Goal: Answer question/provide support: Share knowledge or assist other users

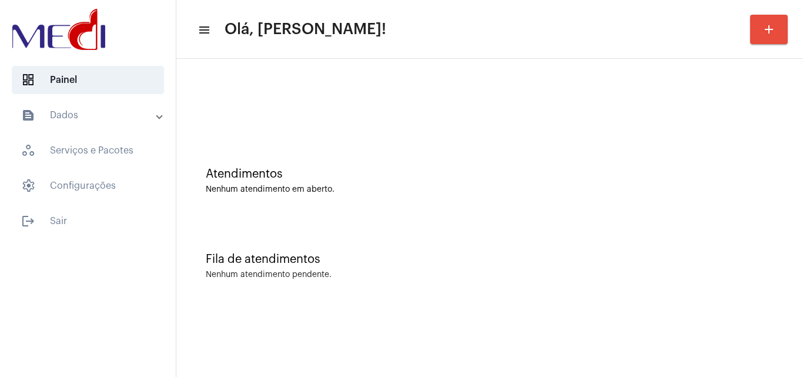
drag, startPoint x: 389, startPoint y: 204, endPoint x: 381, endPoint y: 195, distance: 12.1
click at [389, 204] on div "Atendimentos Nenhum atendimento em aberto." at bounding box center [489, 174] width 615 height 85
click at [372, 176] on div "Atendimentos" at bounding box center [490, 174] width 568 height 13
drag, startPoint x: 417, startPoint y: 280, endPoint x: 423, endPoint y: 273, distance: 8.7
click at [418, 280] on div "Fila de atendimentos Nenhum atendimento pendente." at bounding box center [489, 260] width 615 height 85
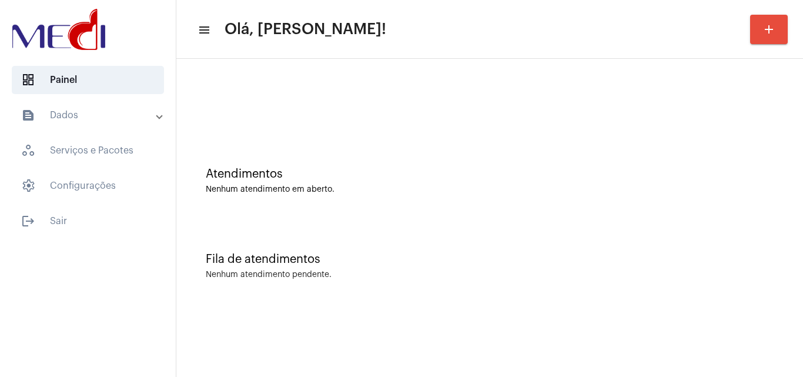
click at [435, 245] on div "Fila de atendimentos Nenhum atendimento pendente." at bounding box center [489, 260] width 615 height 85
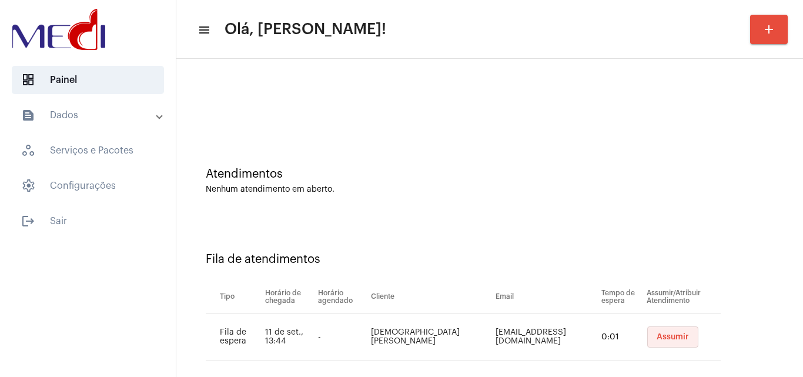
click at [666, 344] on button "Assumir" at bounding box center [672, 336] width 51 height 21
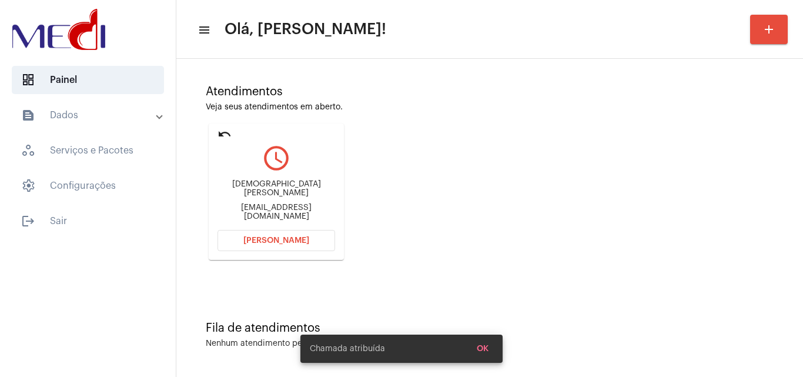
scroll to position [83, 0]
drag, startPoint x: 219, startPoint y: 187, endPoint x: 286, endPoint y: 188, distance: 67.1
click at [286, 188] on div "Thais Aline Andrade da Silva Thaisaline105@gmail.com" at bounding box center [277, 199] width 118 height 53
copy div "Thais Aline Andr"
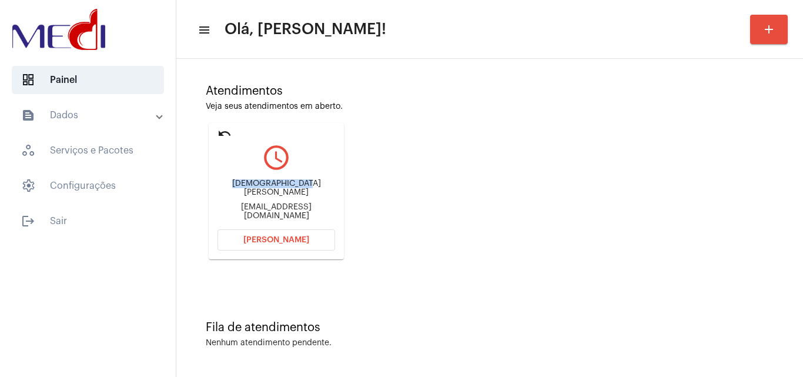
click at [290, 243] on span "Abrir Chamada" at bounding box center [276, 240] width 66 height 8
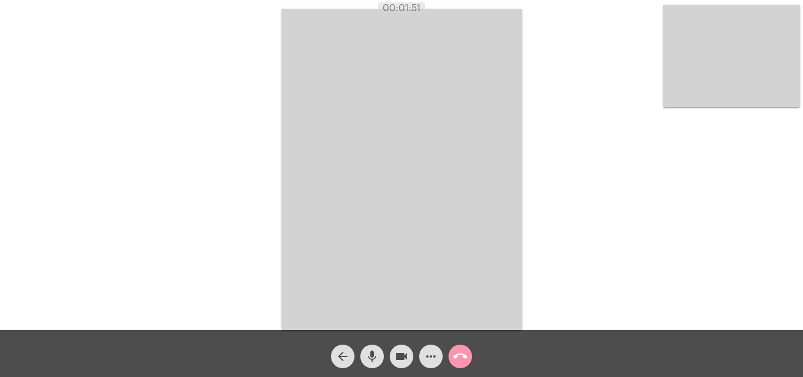
click at [466, 360] on mat-icon "call_end" at bounding box center [460, 356] width 14 height 14
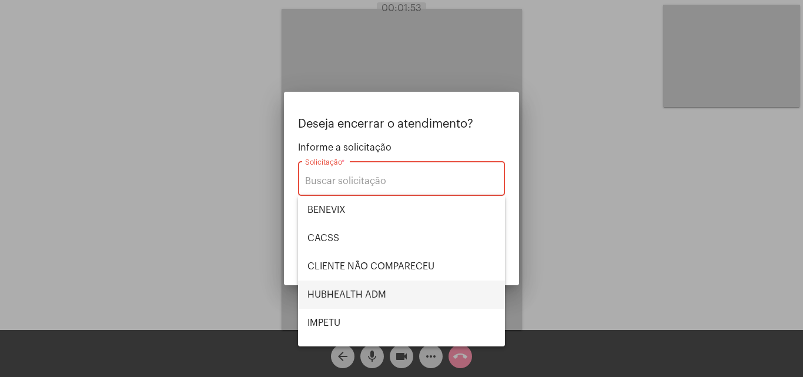
click at [386, 297] on span "HUBHEALTH ADM" at bounding box center [402, 295] width 188 height 28
type input "HUBHEALTH ADM"
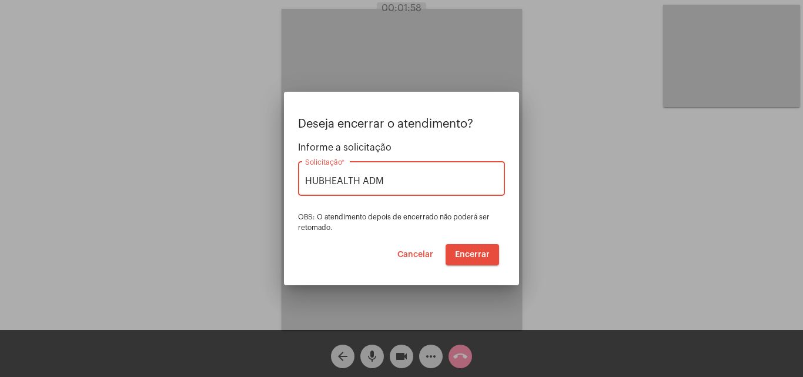
click at [473, 255] on span "Encerrar" at bounding box center [472, 255] width 35 height 8
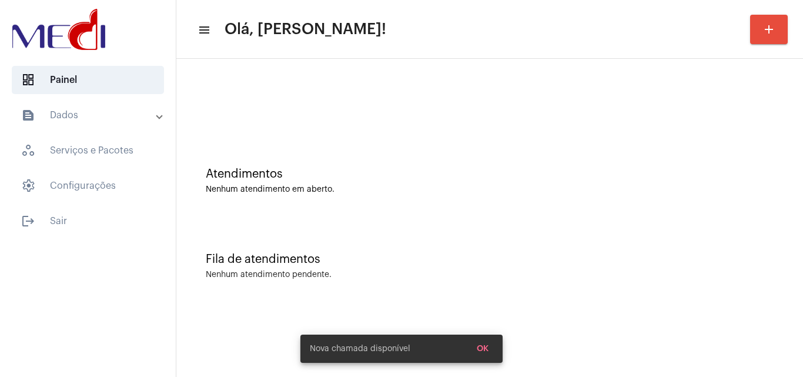
click at [506, 171] on div "Atendimentos" at bounding box center [490, 174] width 568 height 13
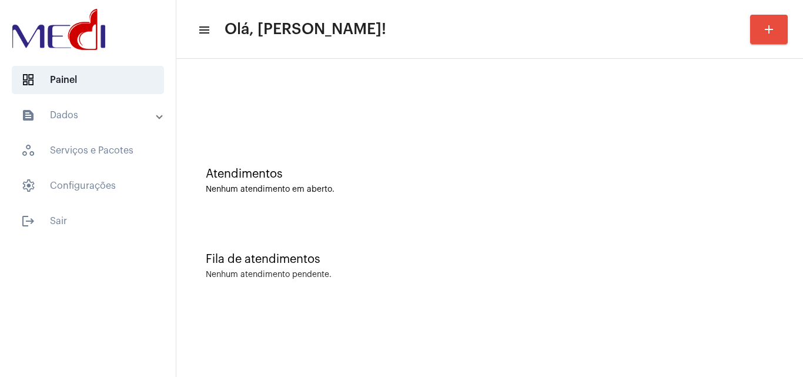
click at [301, 232] on div "Fila de atendimentos Nenhum atendimento pendente." at bounding box center [489, 260] width 615 height 85
click at [626, 334] on mat-sidenav-content "menu Olá, [PERSON_NAME]! add Atendimentos Nenhum atendimento em aberto. Fila de…" at bounding box center [489, 188] width 627 height 377
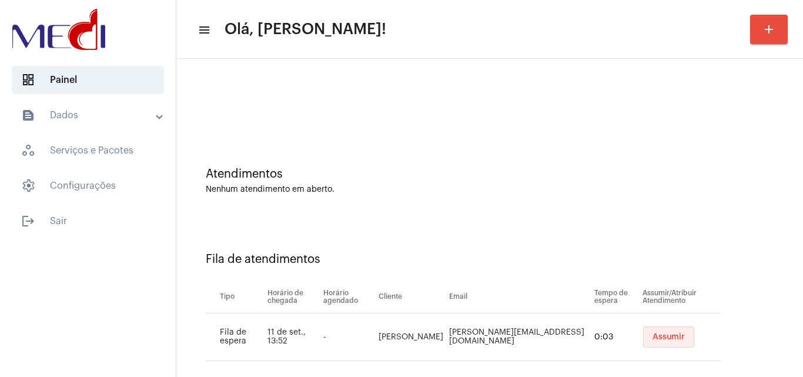
click at [643, 334] on button "Assumir" at bounding box center [668, 336] width 51 height 21
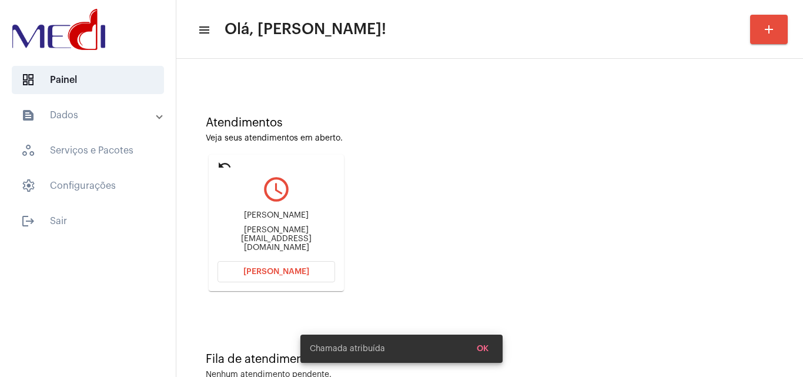
scroll to position [83, 0]
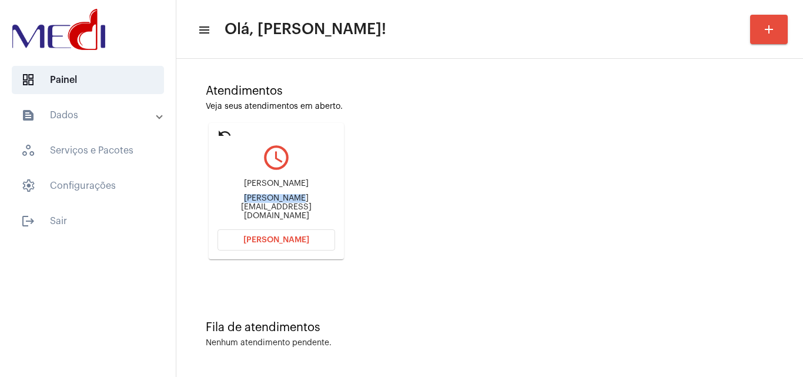
drag, startPoint x: 215, startPoint y: 211, endPoint x: 268, endPoint y: 205, distance: 52.7
click at [268, 205] on mat-card "undo query_builder Marcelo marcelo_praise@yahoo.com.br Abrir Chamada" at bounding box center [276, 191] width 135 height 136
copy div "marcelo_prai"
click at [272, 215] on div "Marcelo marcelo_praise@yahoo.com.br" at bounding box center [277, 199] width 118 height 53
drag, startPoint x: 252, startPoint y: 207, endPoint x: 274, endPoint y: 209, distance: 22.4
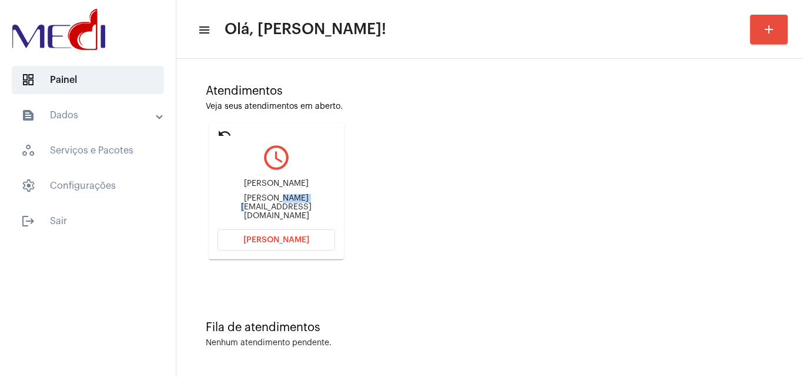
click at [274, 209] on div "marcelo_praise@yahoo.com.br" at bounding box center [277, 207] width 118 height 26
copy div "praise"
click at [286, 238] on span "[PERSON_NAME]" at bounding box center [276, 240] width 66 height 8
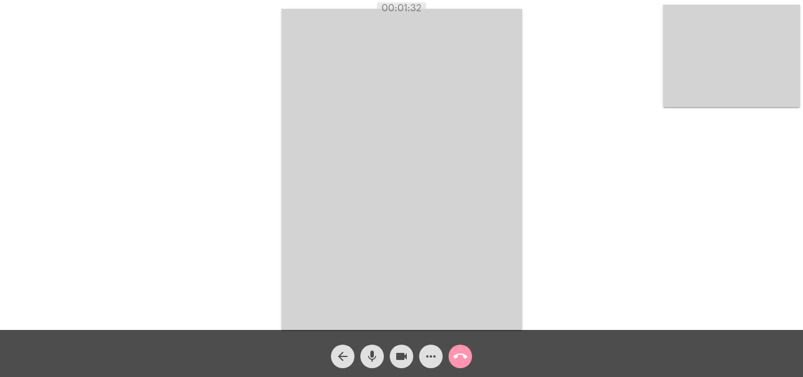
click at [465, 355] on mat-icon "call_end" at bounding box center [460, 356] width 14 height 14
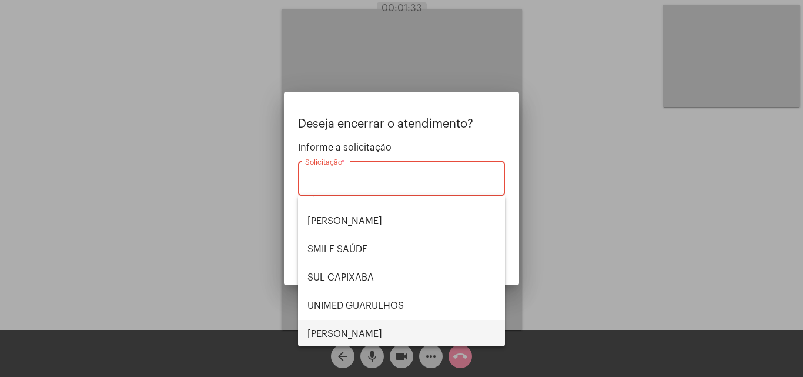
scroll to position [245, 0]
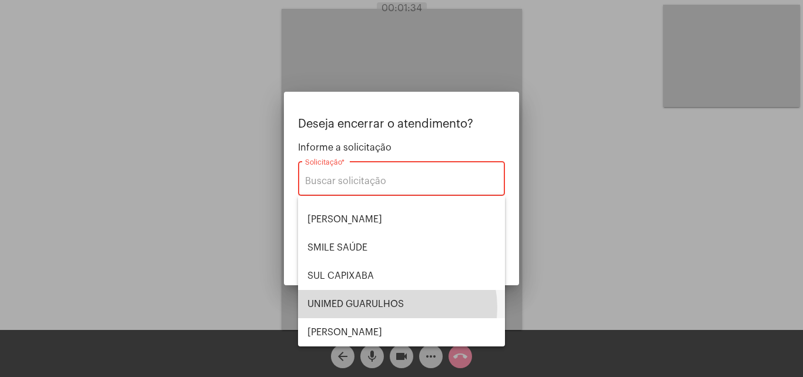
click at [389, 308] on span "UNIMED GUARULHOS" at bounding box center [402, 304] width 188 height 28
type input "UNIMED GUARULHOS"
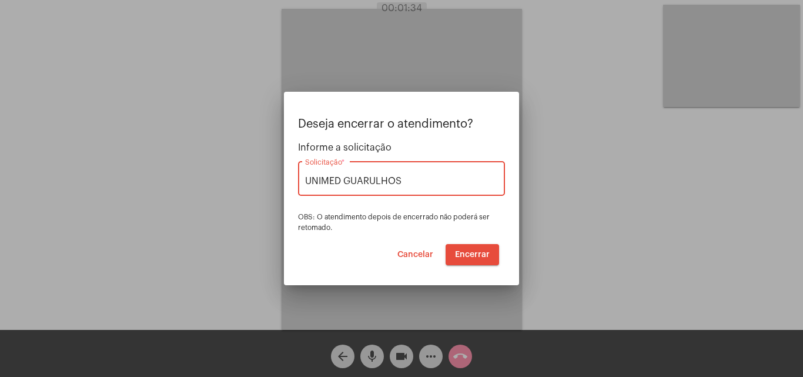
click at [473, 254] on span "Encerrar" at bounding box center [472, 255] width 35 height 8
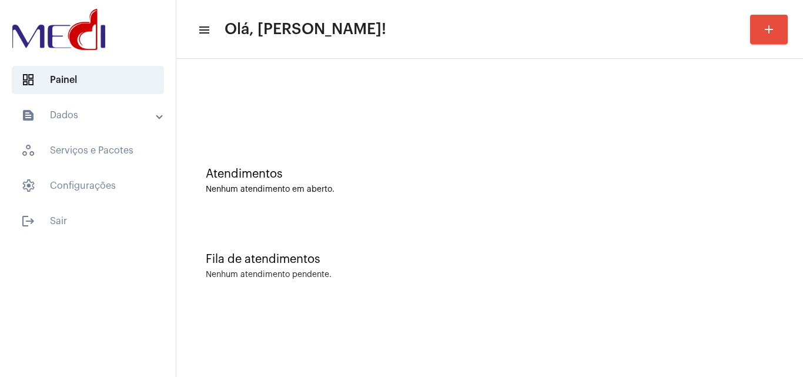
click at [413, 189] on div "Nenhum atendimento em aberto." at bounding box center [490, 189] width 568 height 9
click at [443, 218] on div "Fila de atendimentos Nenhum atendimento pendente." at bounding box center [489, 260] width 615 height 85
drag, startPoint x: 510, startPoint y: 231, endPoint x: 533, endPoint y: 223, distance: 24.7
click at [512, 231] on div "Fila de atendimentos Nenhum atendimento pendente." at bounding box center [489, 260] width 615 height 85
click at [457, 215] on div "Atendimentos Nenhum atendimento em aberto." at bounding box center [489, 174] width 615 height 85
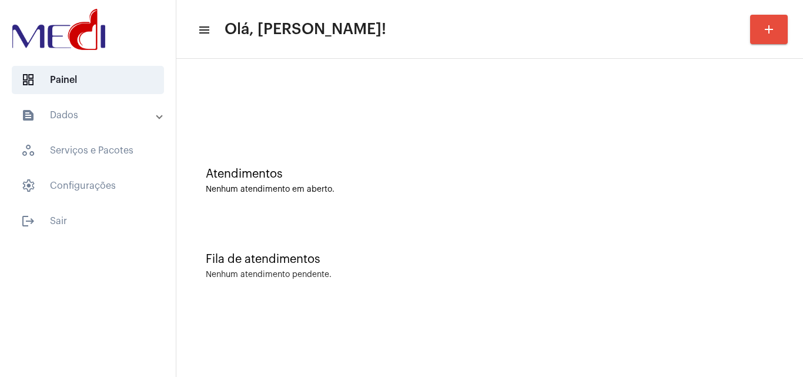
click at [359, 229] on div "Fila de atendimentos Nenhum atendimento pendente." at bounding box center [489, 260] width 615 height 85
click at [393, 158] on div "Atendimentos Nenhum atendimento em aberto." at bounding box center [489, 174] width 615 height 85
click at [365, 193] on div "Nenhum atendimento em aberto." at bounding box center [490, 189] width 568 height 9
click at [301, 231] on div "Fila de atendimentos Nenhum atendimento pendente." at bounding box center [489, 260] width 615 height 85
click at [502, 133] on div "Atendimentos Nenhum atendimento em aberto." at bounding box center [489, 174] width 615 height 85
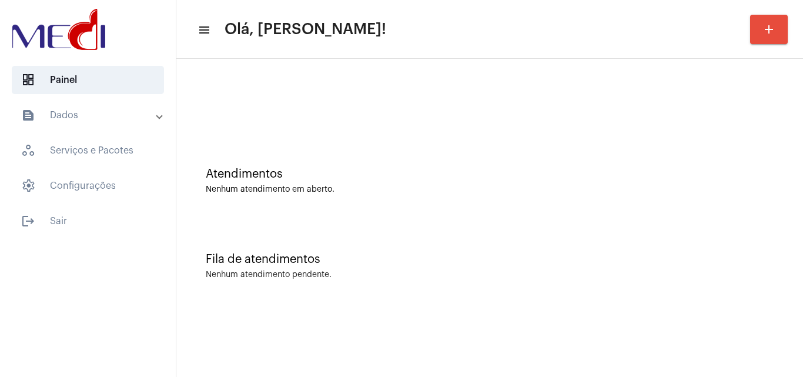
click at [466, 195] on div "Atendimentos Nenhum atendimento em aberto." at bounding box center [489, 174] width 615 height 85
click at [418, 239] on div "Fila de atendimentos Nenhum atendimento pendente." at bounding box center [489, 260] width 615 height 85
click at [324, 178] on div "Atendimentos" at bounding box center [490, 174] width 568 height 13
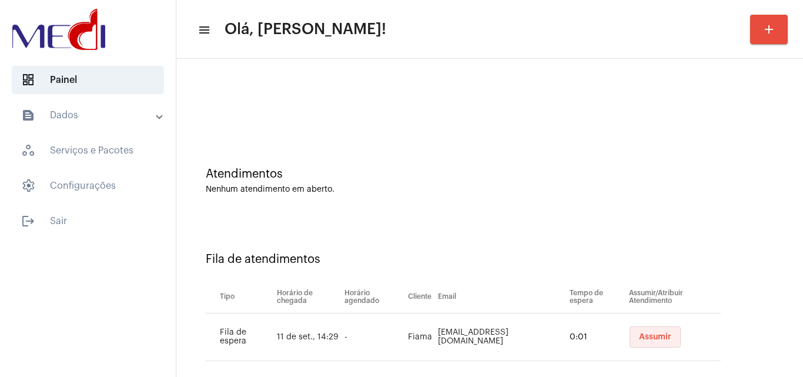
click at [650, 334] on span "Assumir" at bounding box center [655, 337] width 32 height 8
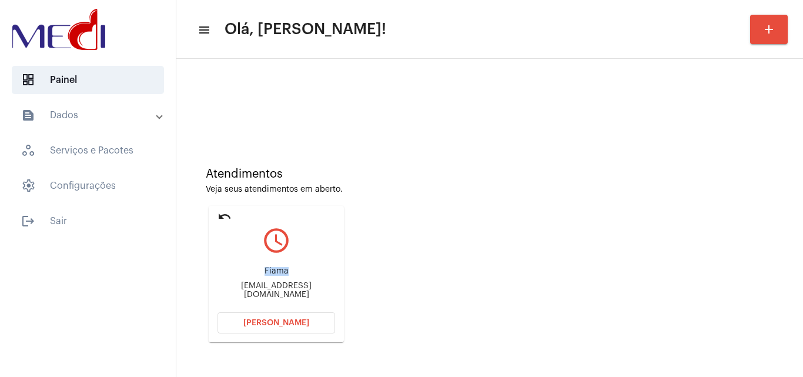
drag, startPoint x: 260, startPoint y: 272, endPoint x: 294, endPoint y: 276, distance: 34.4
click at [294, 276] on div "Fiama" at bounding box center [277, 271] width 118 height 9
copy div "Fiama"
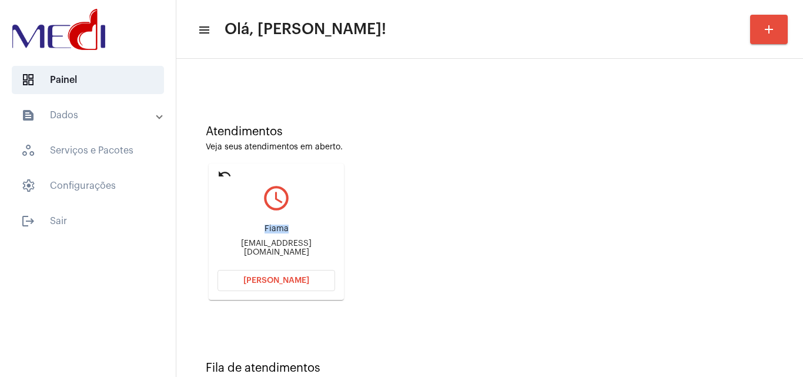
scroll to position [83, 0]
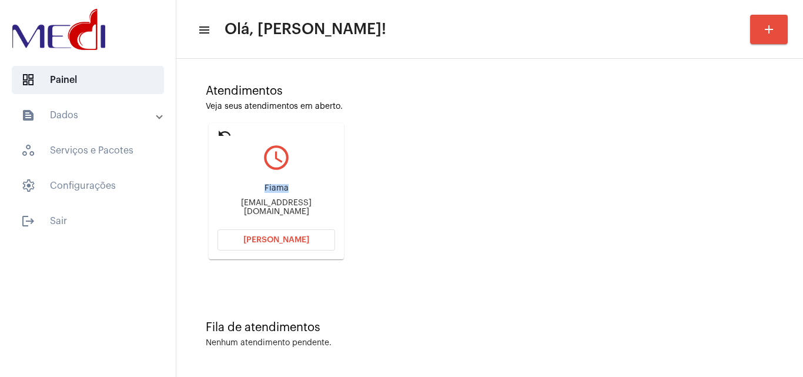
click at [275, 235] on button "[PERSON_NAME]" at bounding box center [277, 239] width 118 height 21
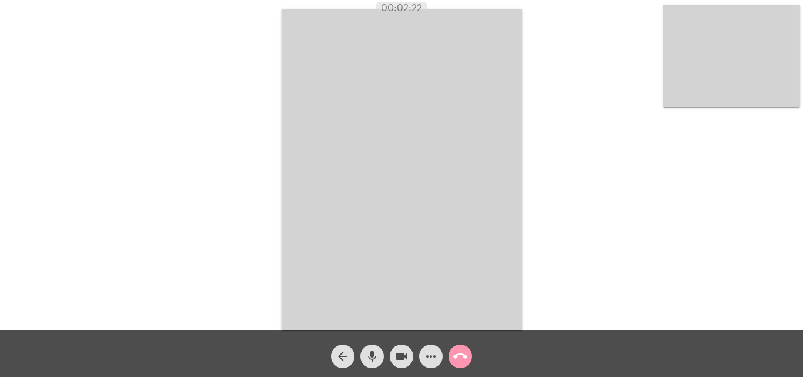
click at [463, 353] on mat-icon "call_end" at bounding box center [460, 356] width 14 height 14
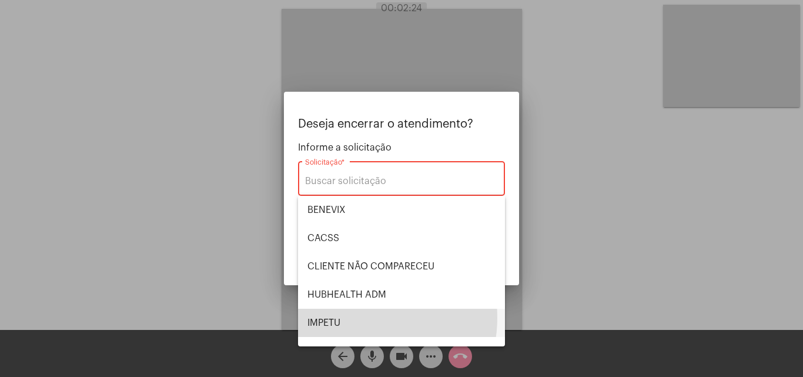
click at [356, 318] on span "IMPETU" at bounding box center [402, 323] width 188 height 28
type input "IMPETU"
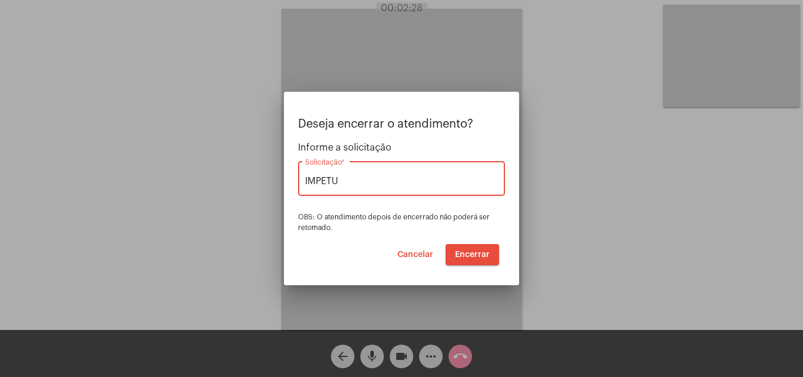
click at [468, 253] on span "Encerrar" at bounding box center [472, 255] width 35 height 8
click at [467, 253] on video at bounding box center [402, 169] width 241 height 321
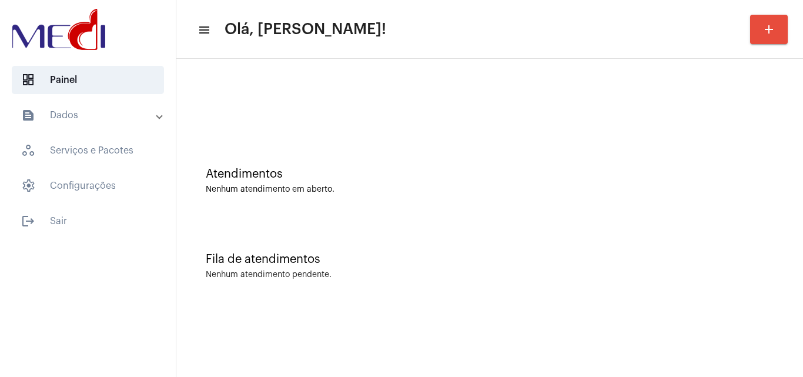
click at [399, 252] on div "Fila de atendimentos Nenhum atendimento pendente." at bounding box center [489, 260] width 615 height 85
click at [438, 206] on div "Atendimentos Nenhum atendimento em aberto." at bounding box center [489, 174] width 615 height 85
click at [462, 253] on div "Fila de atendimentos" at bounding box center [490, 259] width 568 height 13
click at [418, 192] on div "Nenhum atendimento em aberto." at bounding box center [490, 189] width 568 height 9
click at [440, 155] on div "Atendimentos Nenhum atendimento em aberto." at bounding box center [489, 174] width 615 height 85
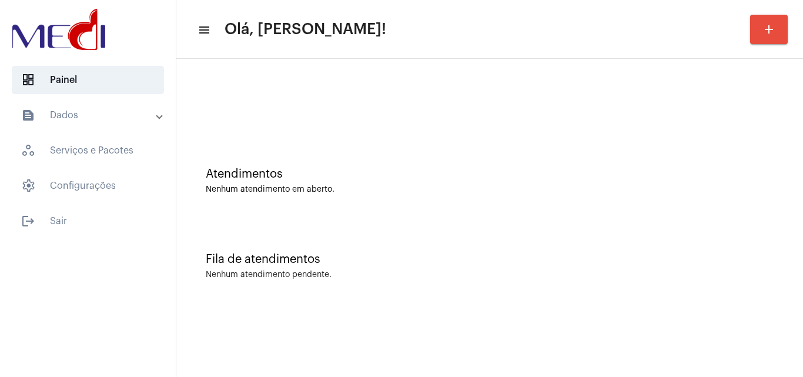
click at [408, 178] on div "Atendimentos" at bounding box center [490, 174] width 568 height 13
click at [442, 249] on div "Fila de atendimentos Nenhum atendimento pendente." at bounding box center [489, 260] width 615 height 85
click at [398, 306] on div "Atendimentos Nenhum atendimento em aberto. Fila de atendimentos Nenhum atendime…" at bounding box center [489, 184] width 627 height 250
click at [456, 213] on div "Atendimentos Nenhum atendimento em aberto." at bounding box center [489, 174] width 615 height 85
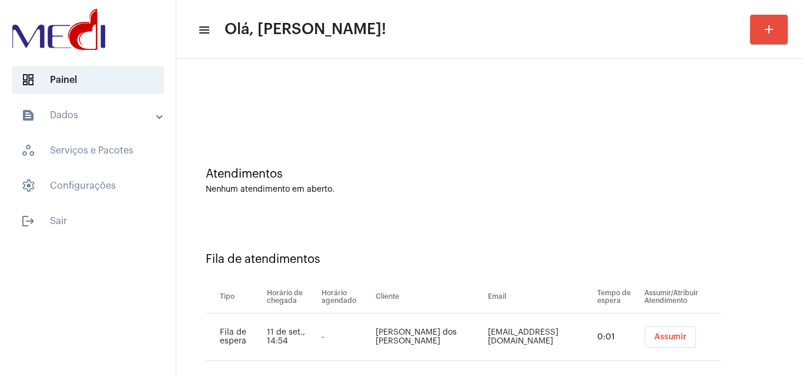
click at [671, 335] on span "Assumir" at bounding box center [671, 337] width 32 height 8
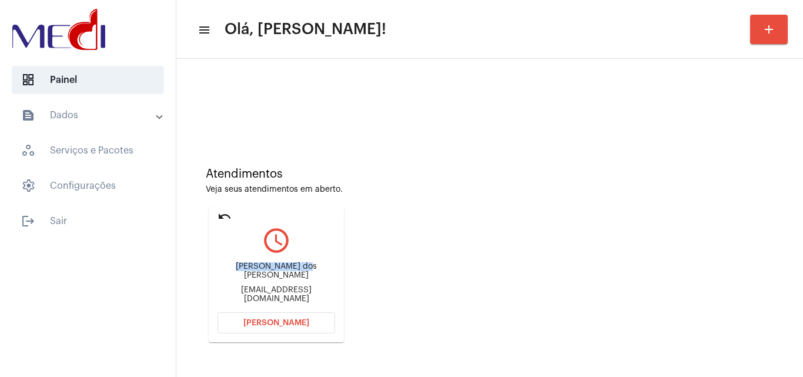
drag, startPoint x: 251, startPoint y: 263, endPoint x: 289, endPoint y: 260, distance: 37.8
click at [289, 260] on div "[PERSON_NAME] dos [PERSON_NAME] [EMAIL_ADDRESS][DOMAIN_NAME]" at bounding box center [277, 282] width 118 height 53
copy div "[PERSON_NAME]"
drag, startPoint x: 217, startPoint y: 292, endPoint x: 268, endPoint y: 288, distance: 51.3
click at [268, 288] on mat-card "undo query_builder [PERSON_NAME] dos [PERSON_NAME] [EMAIL_ADDRESS][DOMAIN_NAME]…" at bounding box center [276, 274] width 135 height 136
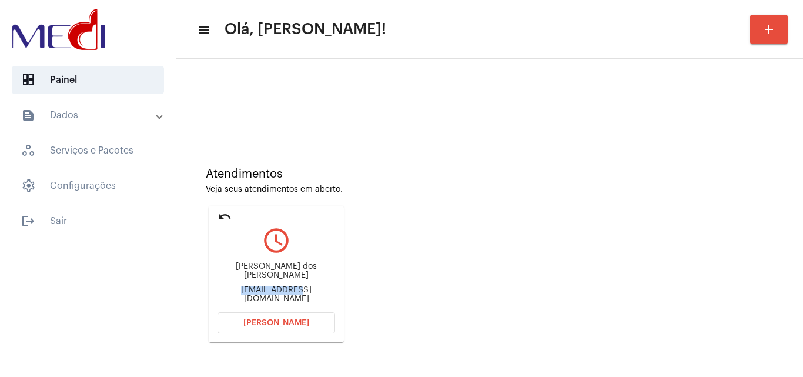
copy div "carlosalberto"
click at [313, 326] on button "[PERSON_NAME]" at bounding box center [277, 322] width 118 height 21
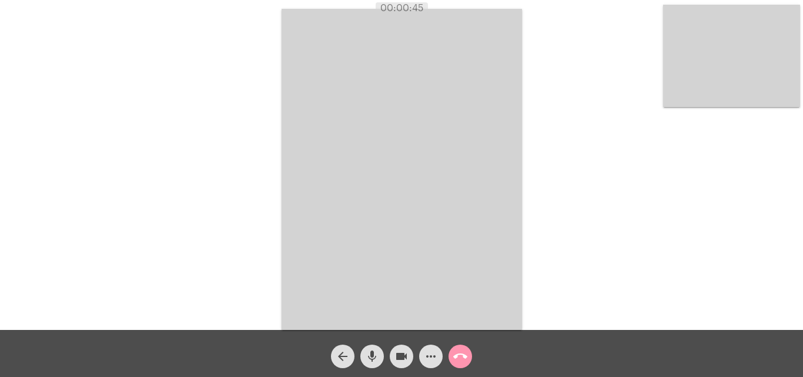
click at [371, 360] on mat-icon "mic" at bounding box center [372, 356] width 14 height 14
click at [403, 358] on mat-icon "videocam" at bounding box center [402, 356] width 14 height 14
click at [374, 360] on mat-icon "mic_off" at bounding box center [372, 356] width 14 height 14
click at [396, 355] on mat-icon "videocam_off" at bounding box center [402, 356] width 14 height 14
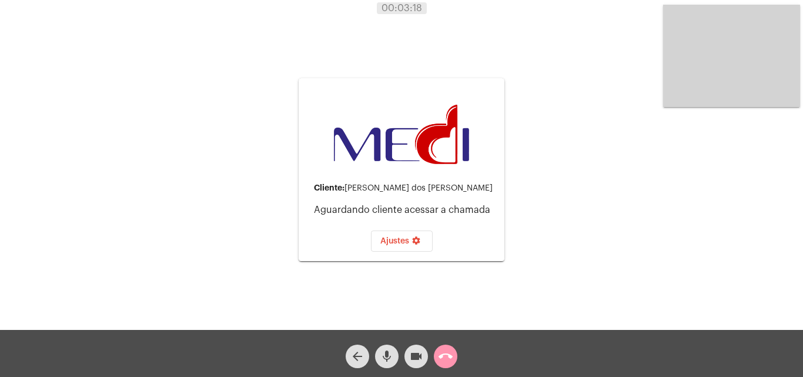
click at [389, 355] on mat-icon "mic" at bounding box center [387, 356] width 14 height 14
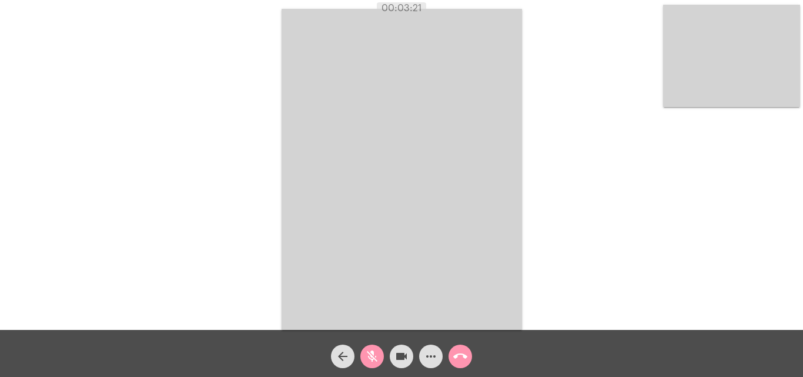
click at [389, 355] on div "videocam" at bounding box center [401, 353] width 29 height 29
click at [373, 353] on mat-icon "mic_off" at bounding box center [372, 356] width 14 height 14
click at [403, 352] on mat-icon "videocam_off" at bounding box center [402, 356] width 14 height 14
click at [460, 357] on mat-icon "call_end" at bounding box center [460, 356] width 14 height 14
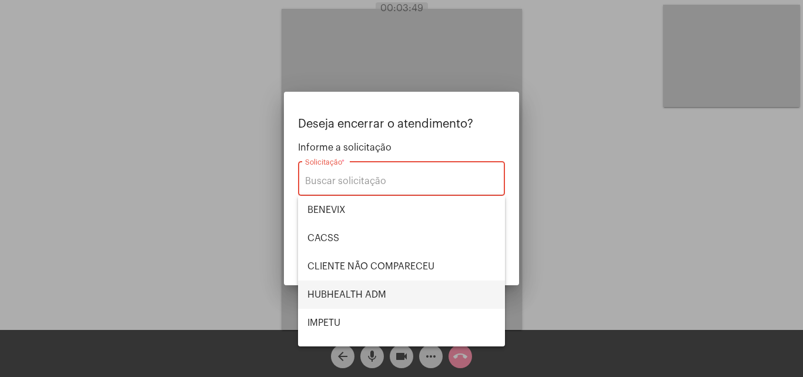
click at [365, 290] on span "HUBHEALTH ADM" at bounding box center [402, 295] width 188 height 28
type input "HUBHEALTH ADM"
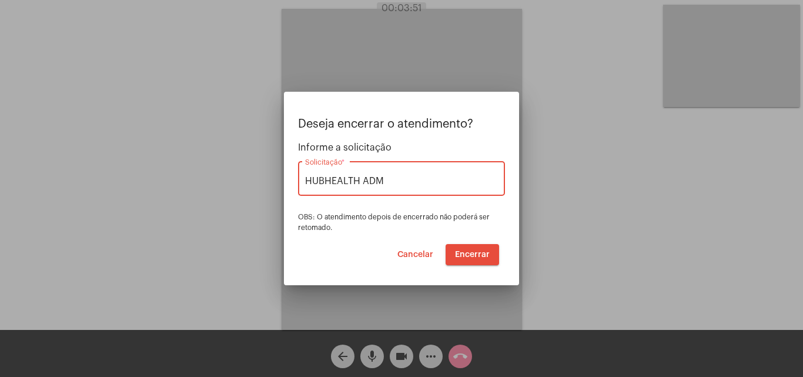
click at [469, 251] on span "Encerrar" at bounding box center [472, 255] width 35 height 8
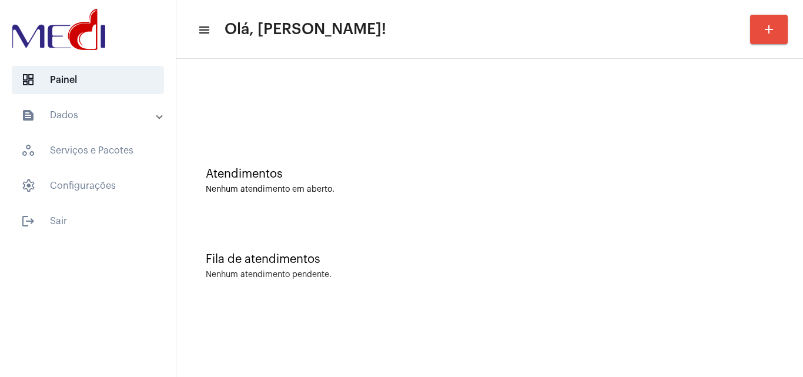
click at [362, 143] on div "Atendimentos Nenhum atendimento em aberto." at bounding box center [489, 174] width 615 height 85
click at [383, 228] on div "Fila de atendimentos Nenhum atendimento pendente." at bounding box center [489, 260] width 615 height 85
click at [449, 210] on div "Atendimentos Nenhum atendimento em aberto." at bounding box center [489, 174] width 615 height 85
click at [639, 212] on div "Atendimentos Nenhum atendimento em aberto." at bounding box center [489, 174] width 615 height 85
click at [369, 221] on div "Fila de atendimentos Nenhum atendimento pendente." at bounding box center [489, 260] width 615 height 85
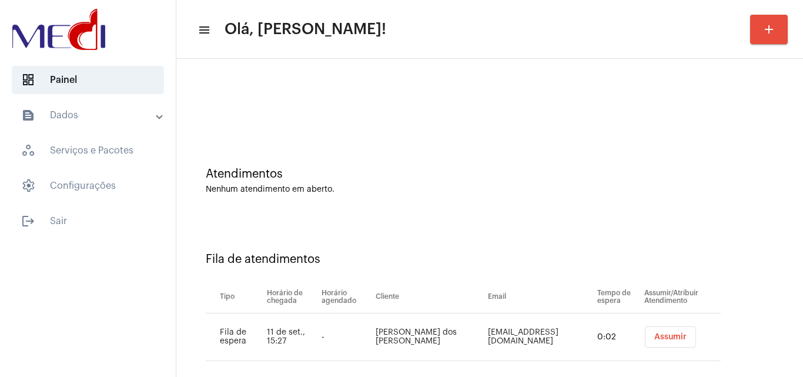
click at [663, 338] on span "Assumir" at bounding box center [671, 337] width 32 height 8
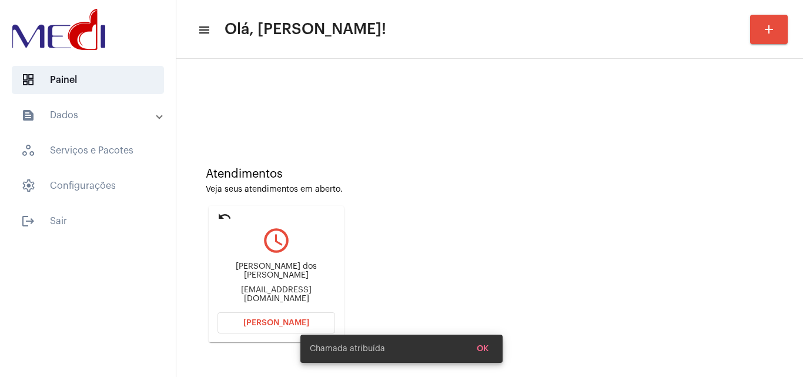
scroll to position [83, 0]
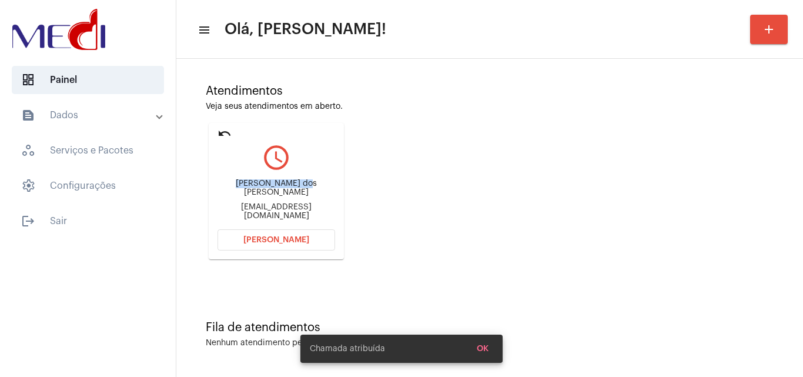
drag, startPoint x: 219, startPoint y: 193, endPoint x: 287, endPoint y: 189, distance: 68.3
click at [287, 189] on div "Ana Clara Sotero dos Santos" at bounding box center [277, 188] width 118 height 18
copy div "Ana Clara Sotero"
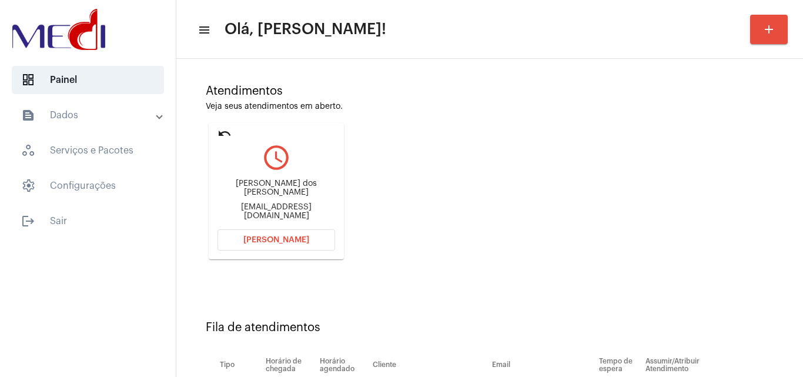
scroll to position [167, 0]
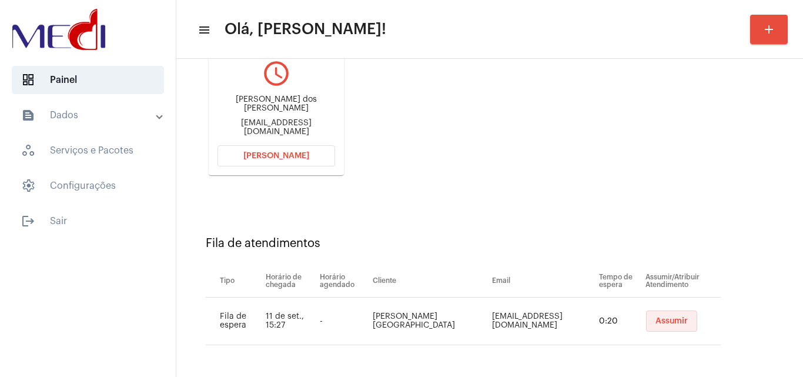
click at [662, 318] on span "Assumir" at bounding box center [672, 321] width 32 height 8
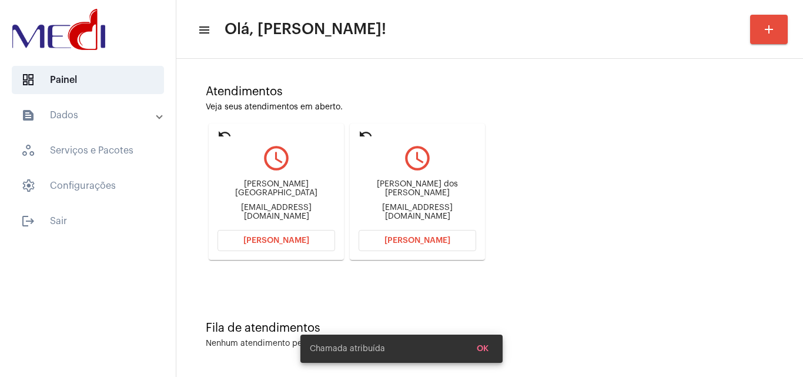
scroll to position [83, 0]
click at [406, 239] on span "Abrir Chamada" at bounding box center [418, 240] width 66 height 8
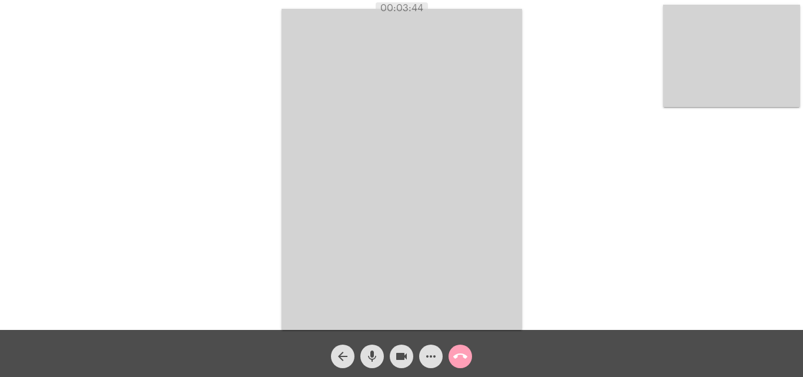
click at [466, 362] on mat-icon "call_end" at bounding box center [460, 356] width 14 height 14
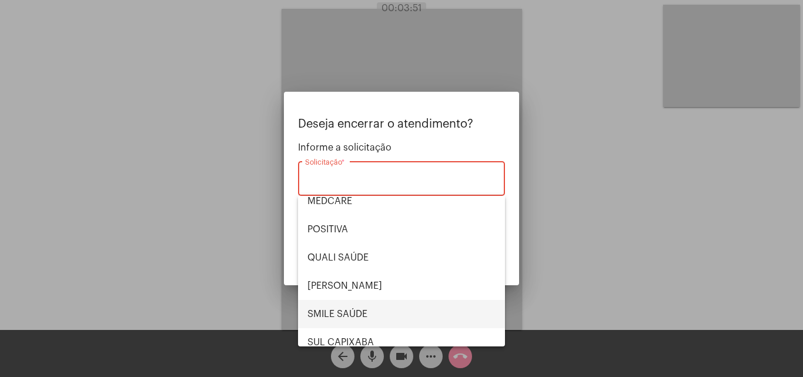
scroll to position [127, 0]
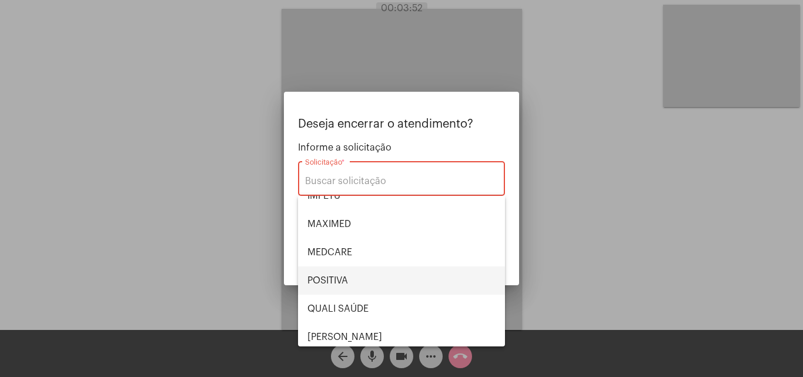
click at [363, 280] on span "POSITIVA" at bounding box center [402, 280] width 188 height 28
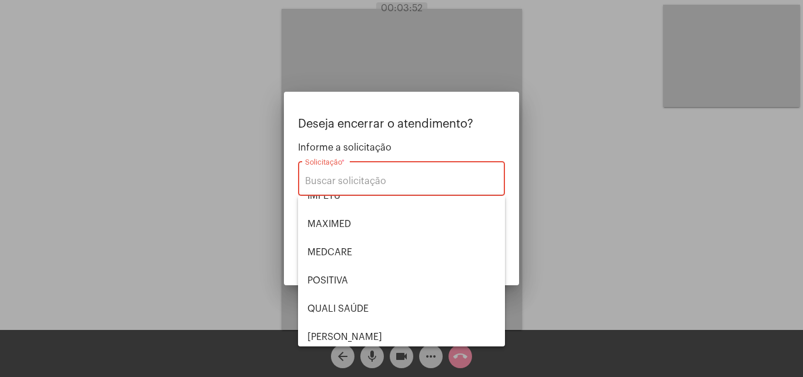
type input "POSITIVA"
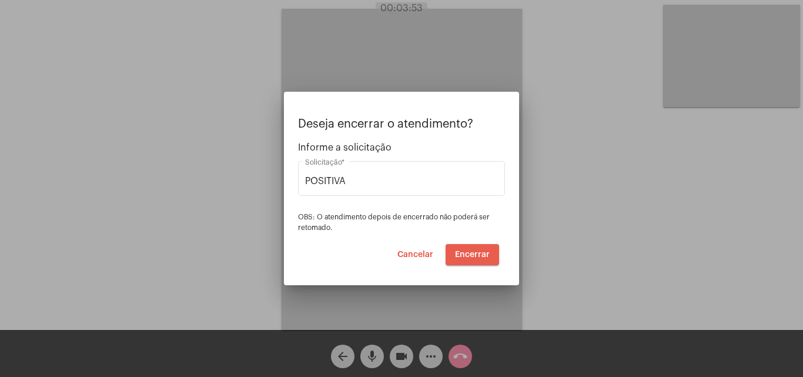
click at [472, 257] on span "Encerrar" at bounding box center [472, 255] width 35 height 8
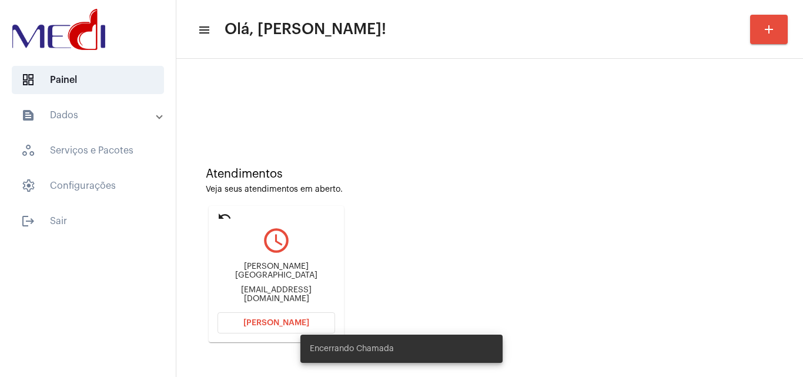
scroll to position [83, 0]
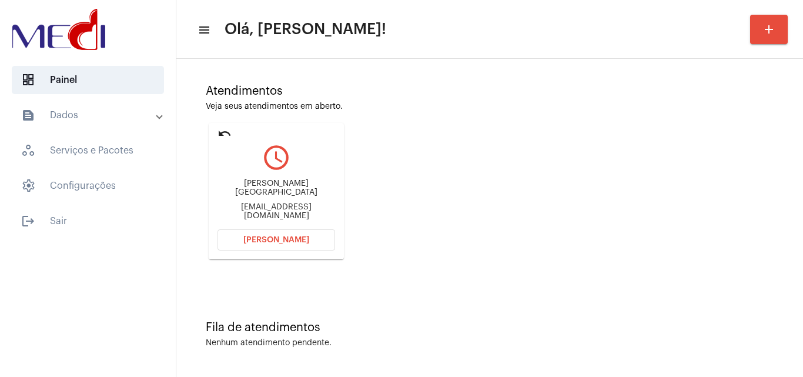
drag, startPoint x: 214, startPoint y: 206, endPoint x: 266, endPoint y: 206, distance: 52.3
click at [266, 206] on mat-card "undo query_builder Anderson França admandersonfranca@gmail.com Abrir Chamada" at bounding box center [276, 191] width 135 height 136
copy div "admanderso"
click at [262, 240] on span "Abrir Chamada" at bounding box center [276, 240] width 66 height 8
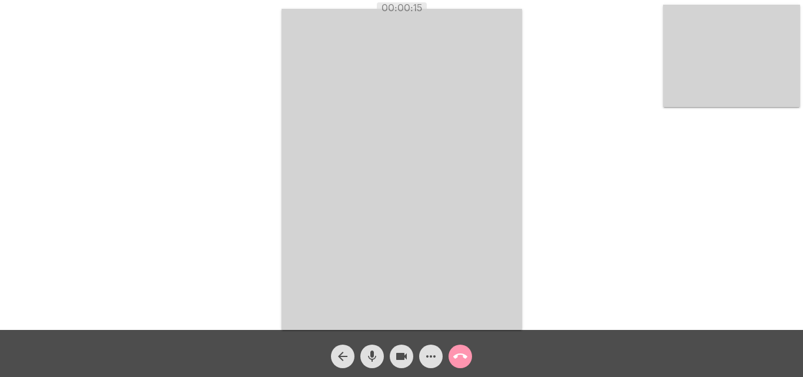
drag, startPoint x: 372, startPoint y: 356, endPoint x: 389, endPoint y: 356, distance: 16.5
click at [372, 357] on mat-icon "mic" at bounding box center [372, 356] width 14 height 14
click at [437, 358] on mat-icon "more_horiz" at bounding box center [431, 356] width 14 height 14
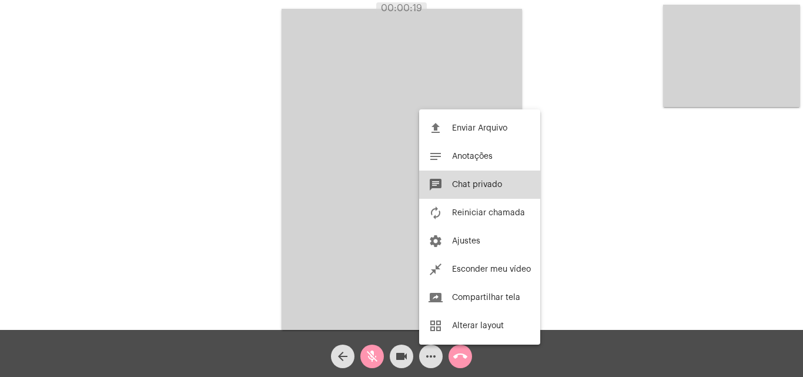
click at [480, 185] on span "Chat privado" at bounding box center [477, 185] width 50 height 8
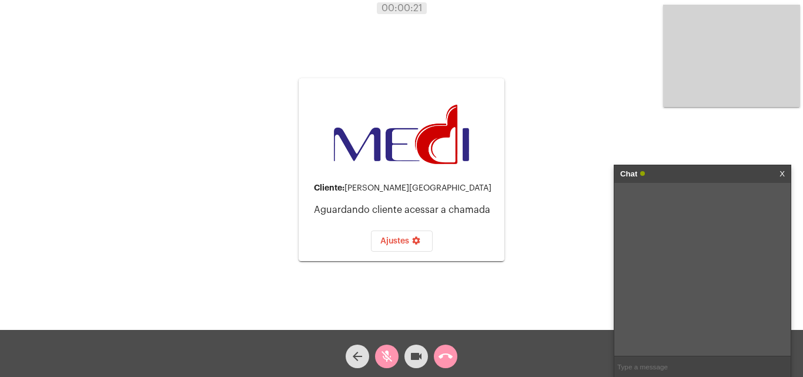
click at [647, 363] on input "text" at bounding box center [703, 366] width 176 height 21
type input "O"
click at [385, 358] on mat-icon "mic_off" at bounding box center [387, 356] width 14 height 14
click at [385, 357] on mat-icon "mic" at bounding box center [387, 356] width 14 height 14
click at [414, 358] on mat-icon "videocam" at bounding box center [416, 356] width 14 height 14
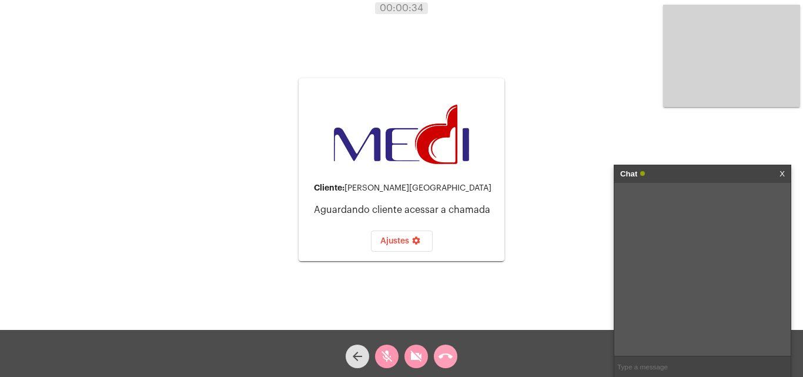
click at [448, 360] on mat-icon "call_end" at bounding box center [446, 356] width 14 height 14
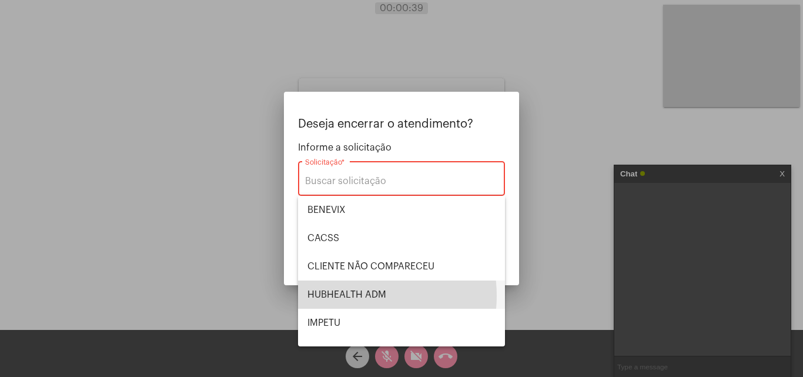
click at [354, 296] on span "HUBHEALTH ADM" at bounding box center [402, 295] width 188 height 28
type input "HUBHEALTH ADM"
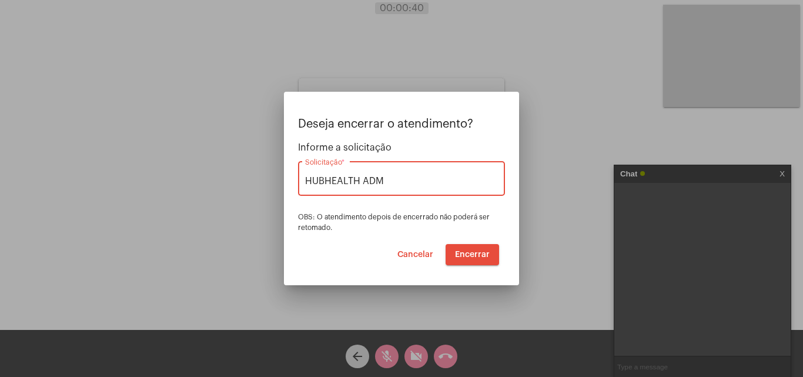
click at [472, 255] on span "Encerrar" at bounding box center [472, 255] width 35 height 8
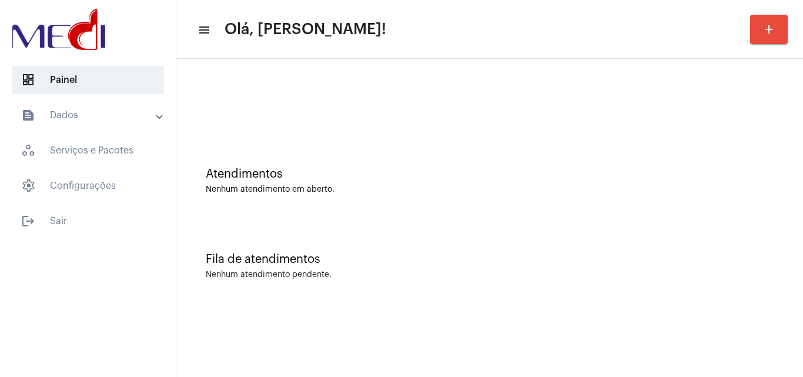
click at [413, 276] on div "Nenhum atendimento pendente." at bounding box center [490, 275] width 568 height 9
click at [390, 220] on div "Fila de atendimentos Nenhum atendimento pendente." at bounding box center [489, 260] width 615 height 85
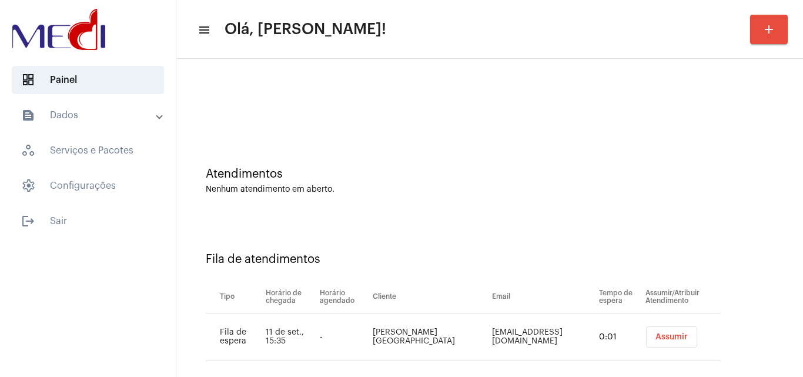
click at [662, 336] on span "Assumir" at bounding box center [672, 337] width 32 height 8
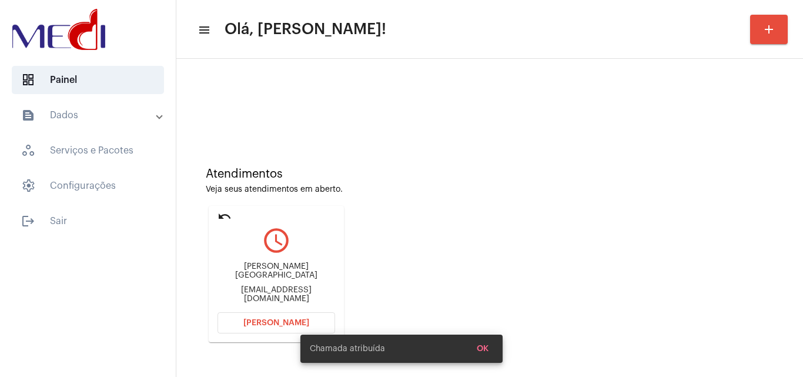
scroll to position [83, 0]
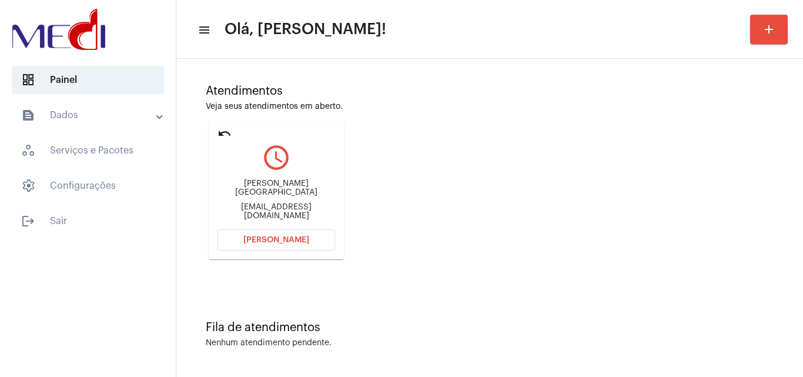
click at [223, 134] on mat-icon "undo" at bounding box center [225, 133] width 14 height 14
click at [221, 132] on mat-icon "undo" at bounding box center [225, 133] width 14 height 14
click at [414, 154] on div "Atendimentos Veja seus atendimentos em aberto. undo query_builder Anderson Fran…" at bounding box center [489, 167] width 615 height 236
click at [215, 129] on mat-card "undo query_builder Anderson França admandersonfranca@gmail.com Abrir Chamada" at bounding box center [276, 191] width 135 height 136
click at [216, 135] on mat-card "undo query_builder Anderson França admandersonfranca@gmail.com Abrir Chamada" at bounding box center [276, 191] width 135 height 136
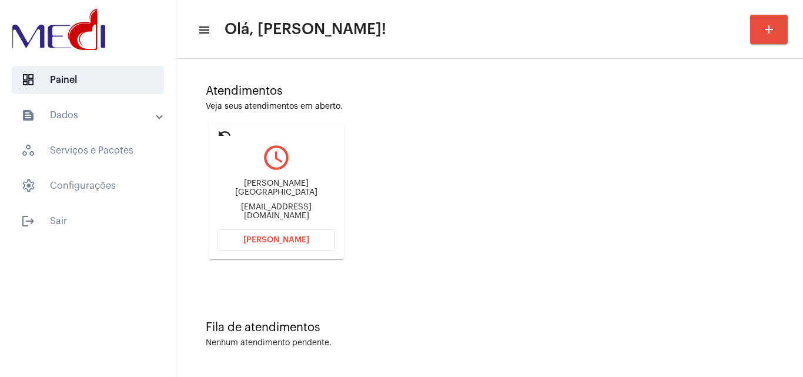
click at [222, 129] on mat-icon "undo" at bounding box center [225, 133] width 14 height 14
click at [225, 135] on mat-icon "undo" at bounding box center [225, 133] width 14 height 14
click at [224, 136] on mat-icon "undo" at bounding box center [225, 133] width 14 height 14
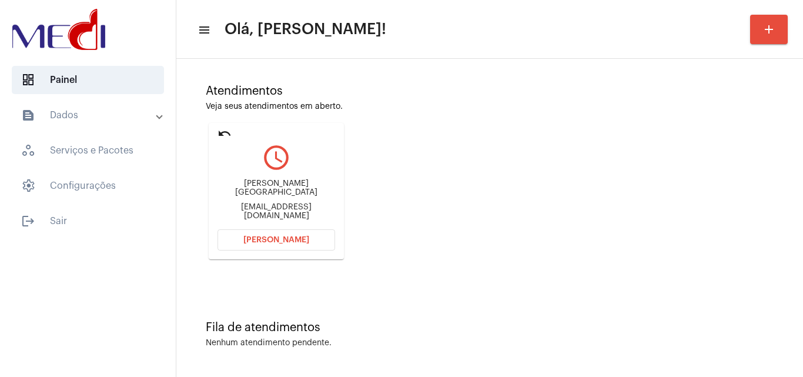
click at [225, 136] on mat-icon "undo" at bounding box center [225, 133] width 14 height 14
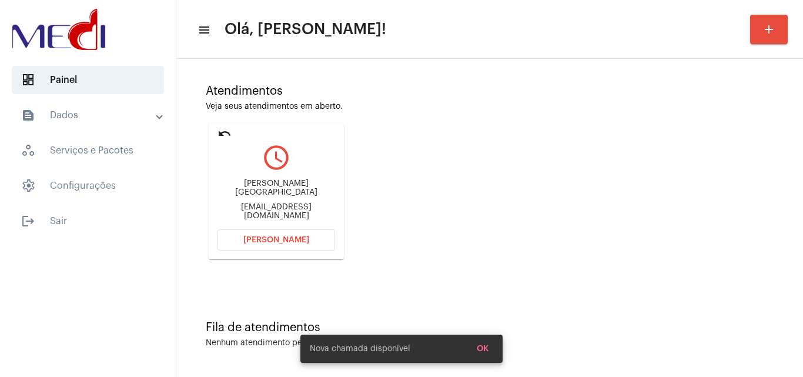
click at [225, 135] on mat-icon "undo" at bounding box center [225, 133] width 14 height 14
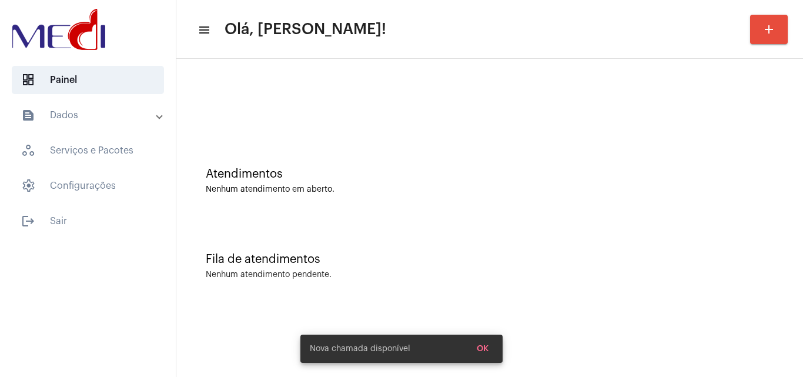
scroll to position [0, 0]
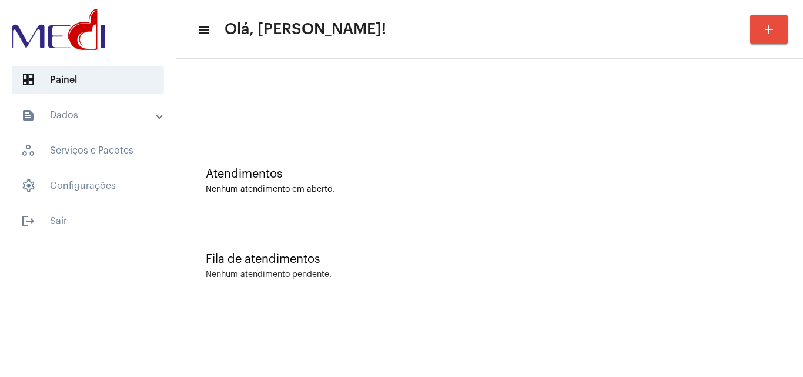
drag, startPoint x: 526, startPoint y: 197, endPoint x: 519, endPoint y: 202, distance: 8.5
click at [524, 198] on div "Atendimentos Nenhum atendimento em aberto." at bounding box center [489, 174] width 615 height 85
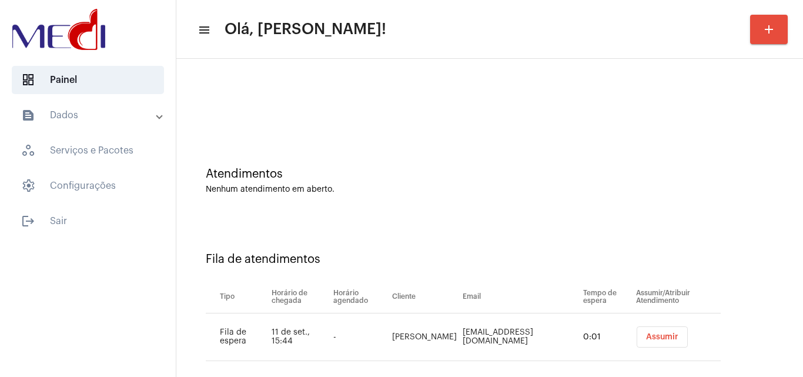
click at [646, 340] on span "Assumir" at bounding box center [662, 337] width 32 height 8
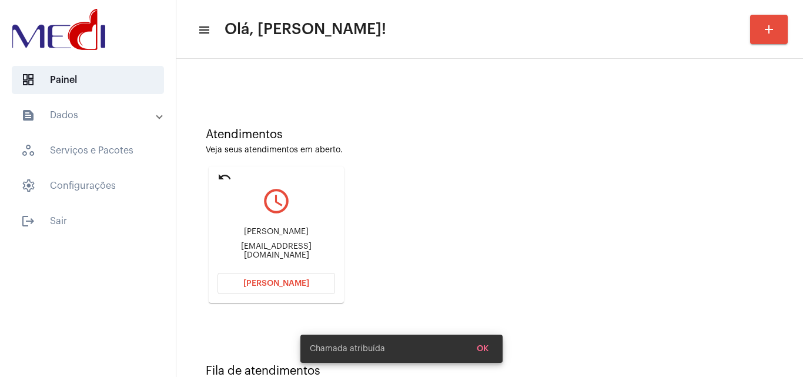
scroll to position [83, 0]
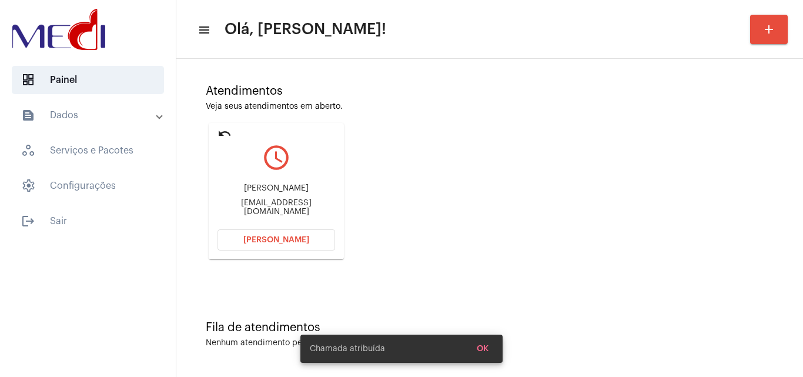
drag, startPoint x: 222, startPoint y: 206, endPoint x: 275, endPoint y: 211, distance: 53.1
click at [275, 211] on div "Prestadora.dh@gmail.com" at bounding box center [277, 208] width 118 height 18
copy div "Prestadora.d"
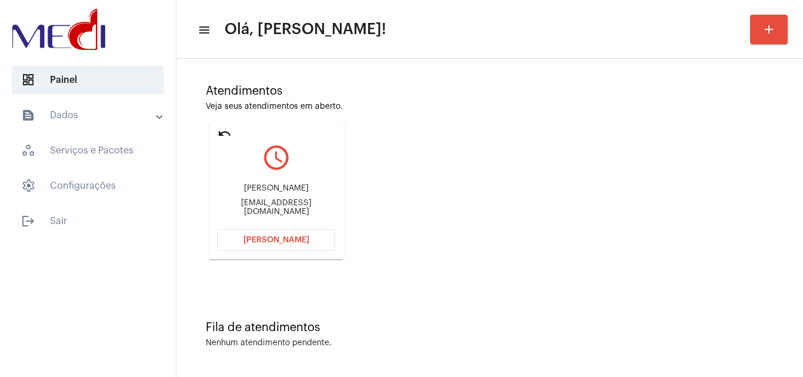
click at [291, 239] on span "Abrir Chamada" at bounding box center [276, 240] width 66 height 8
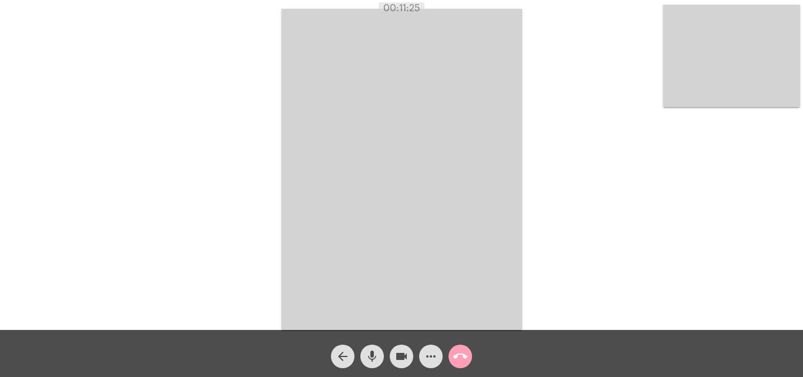
click at [462, 355] on mat-icon "call_end" at bounding box center [460, 356] width 14 height 14
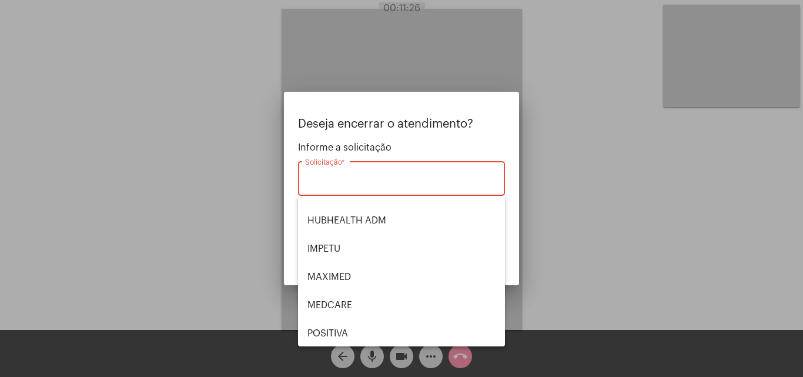
scroll to position [245, 0]
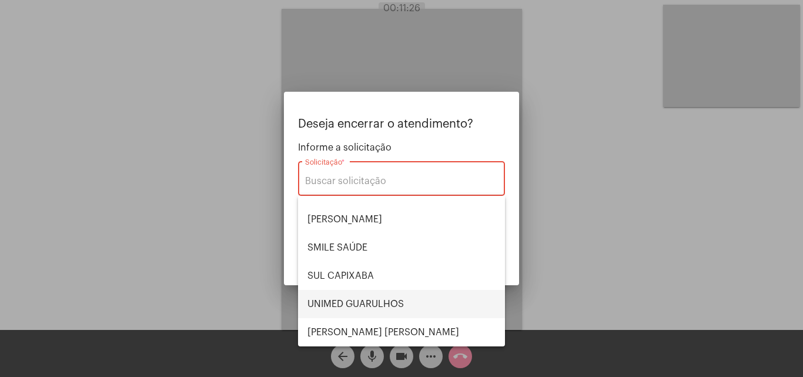
click at [376, 309] on span "UNIMED GUARULHOS" at bounding box center [402, 304] width 188 height 28
type input "UNIMED GUARULHOS"
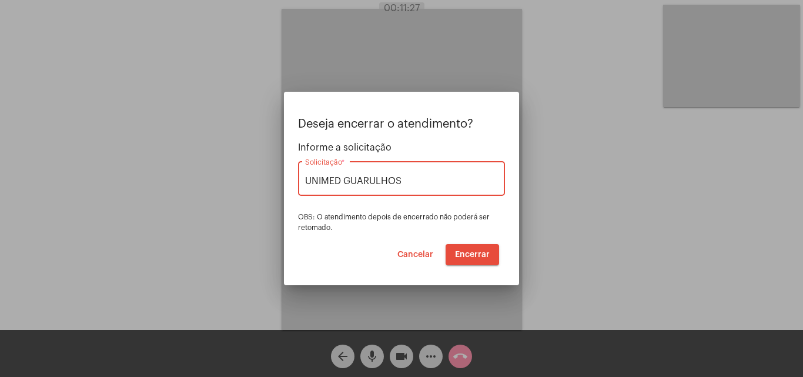
click at [477, 246] on button "Encerrar" at bounding box center [473, 254] width 54 height 21
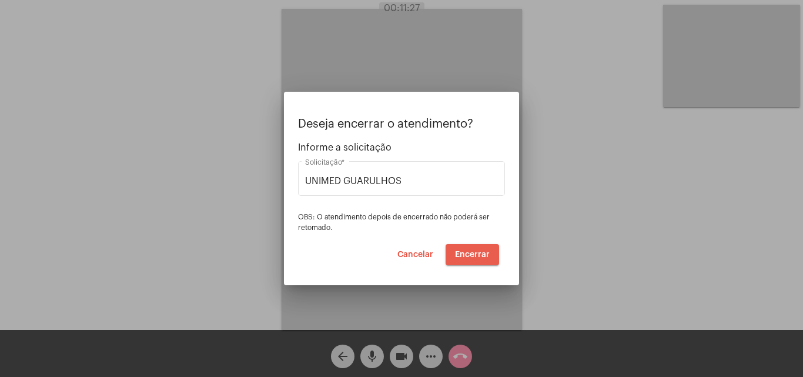
click at [477, 246] on button "Encerrar" at bounding box center [473, 254] width 54 height 21
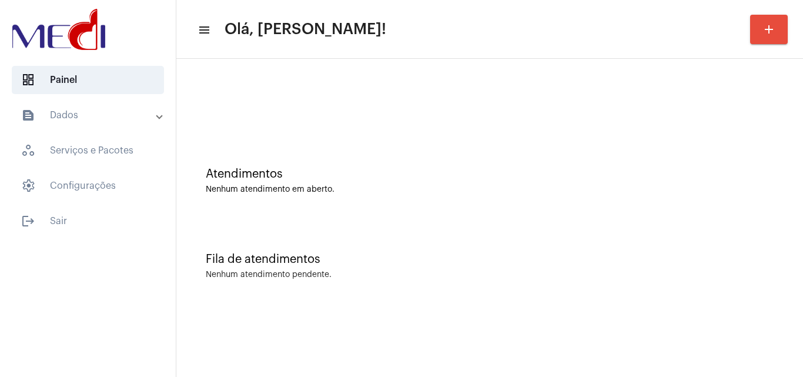
click at [417, 298] on div "Fila de atendimentos Nenhum atendimento pendente." at bounding box center [489, 260] width 615 height 85
click at [487, 266] on div "Fila de atendimentos Nenhum atendimento pendente." at bounding box center [489, 260] width 615 height 85
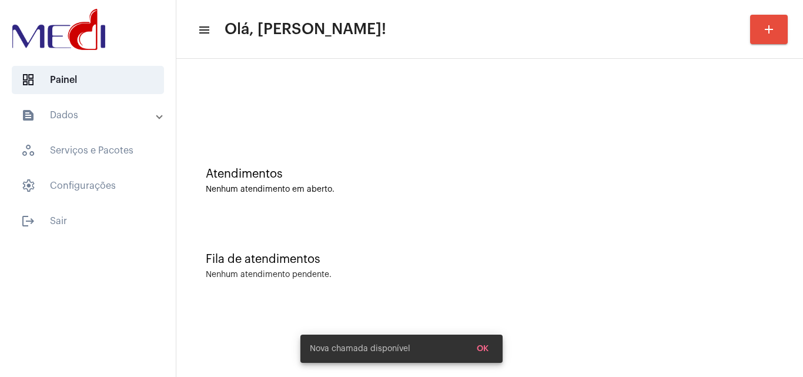
click at [329, 186] on div "Nenhum atendimento em aberto." at bounding box center [490, 189] width 568 height 9
